Goal: Task Accomplishment & Management: Complete application form

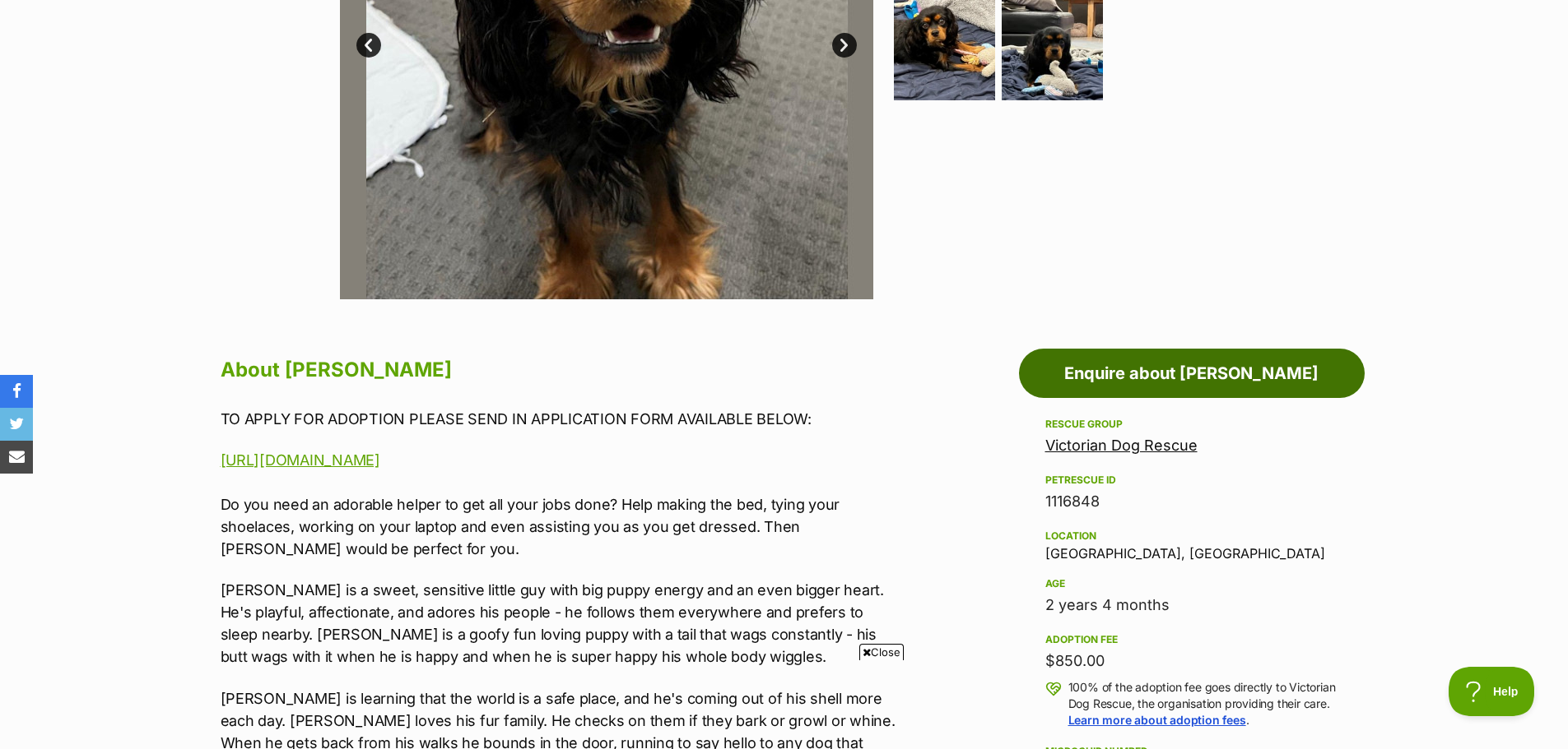
click at [1120, 380] on link "Enquire about [PERSON_NAME]" at bounding box center [1192, 373] width 345 height 49
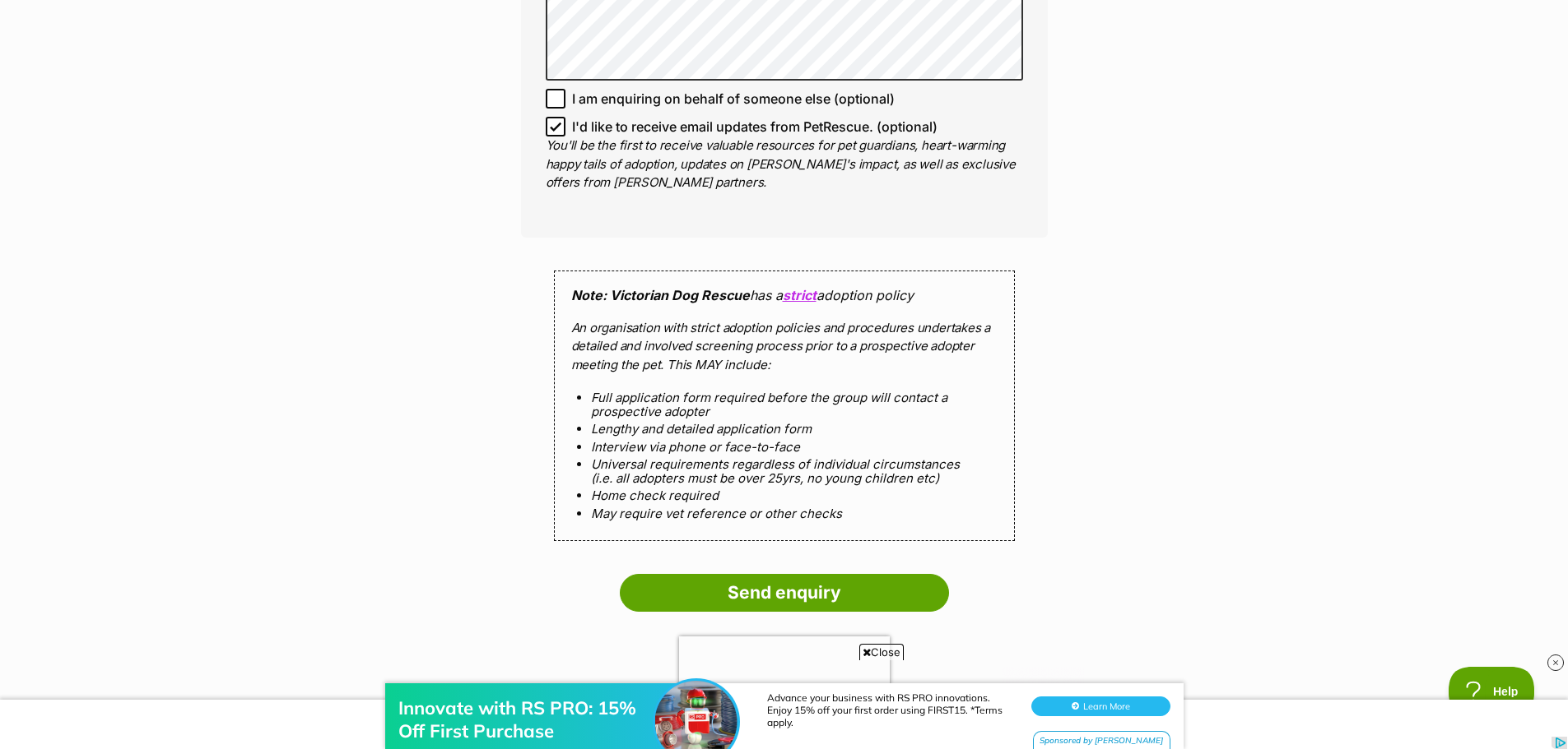
scroll to position [1398, 0]
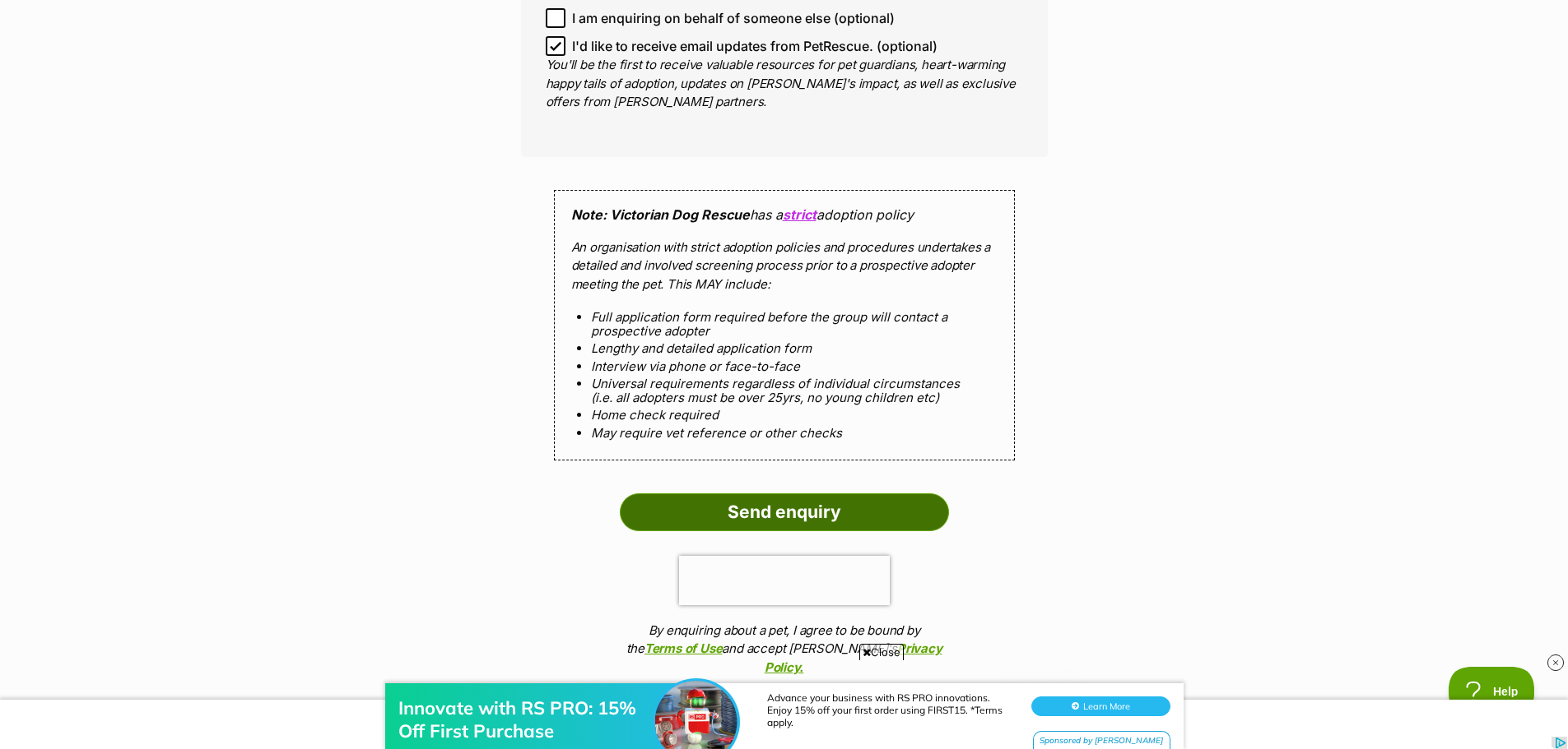
click at [765, 523] on input "Send enquiry" at bounding box center [784, 513] width 329 height 38
